Goal: Information Seeking & Learning: Learn about a topic

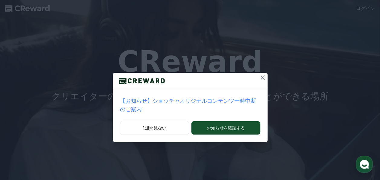
click at [259, 77] on icon at bounding box center [262, 77] width 7 height 7
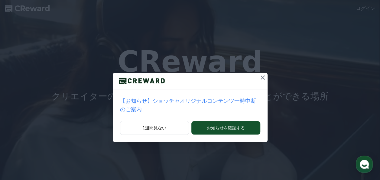
click at [261, 77] on icon at bounding box center [263, 77] width 4 height 4
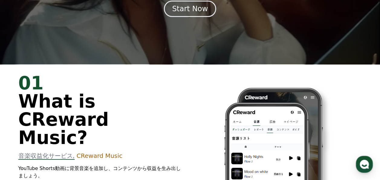
scroll to position [91, 0]
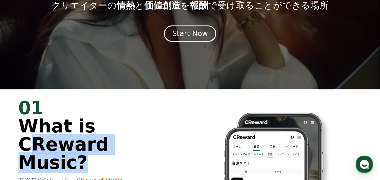
drag, startPoint x: 19, startPoint y: 143, endPoint x: 147, endPoint y: 140, distance: 127.7
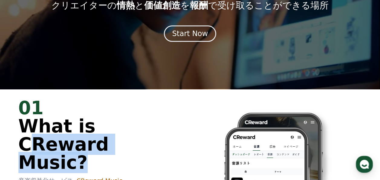
click at [109, 140] on span "What is CReward Music?" at bounding box center [63, 143] width 90 height 57
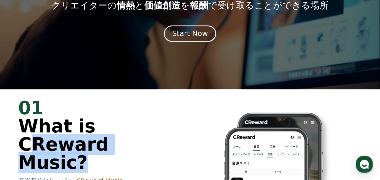
copy span "CReward Music"
